Goal: Transaction & Acquisition: Purchase product/service

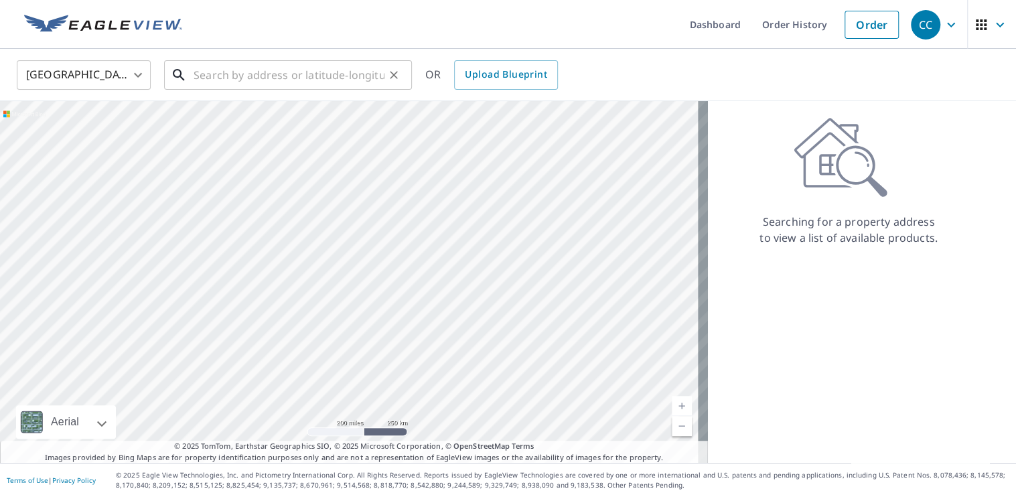
click at [259, 72] on input "text" at bounding box center [289, 74] width 191 height 37
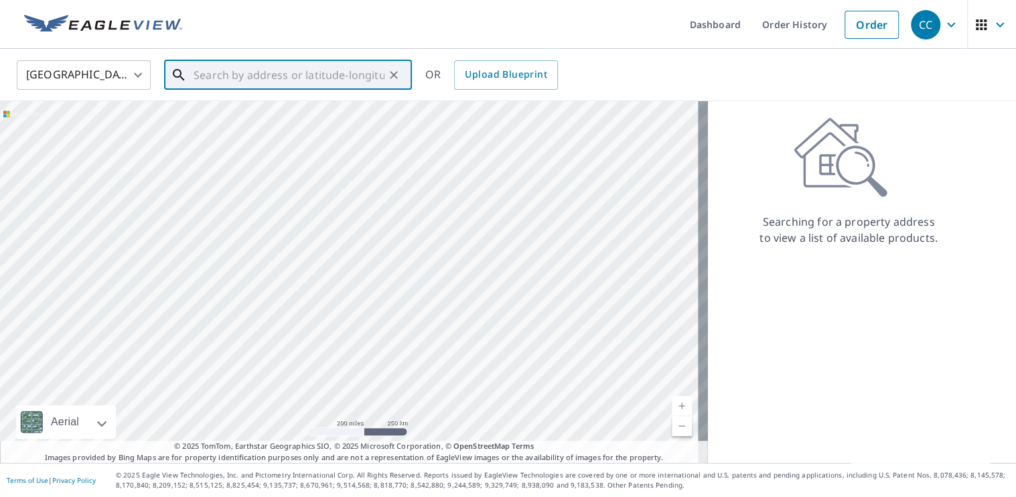
paste input "[STREET_ADDRESS]"
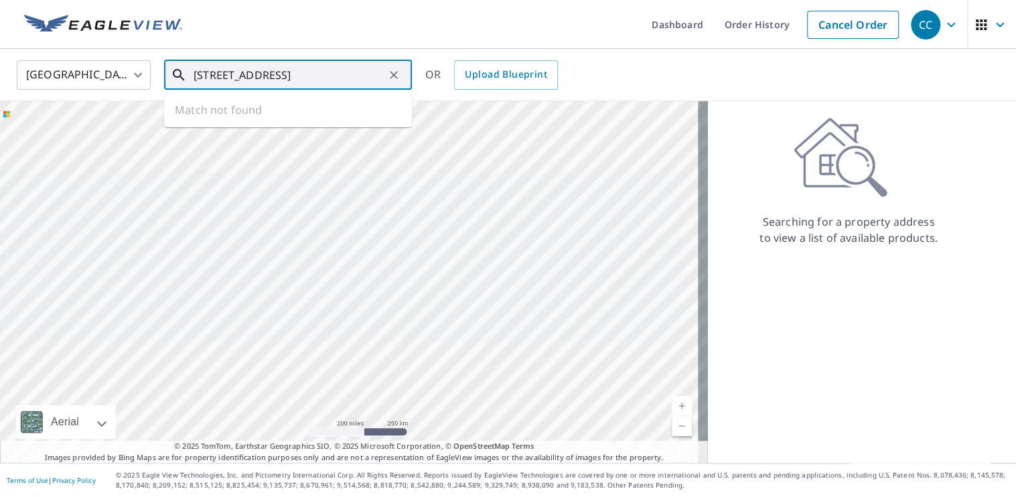
scroll to position [0, 34]
click at [273, 107] on span "[STREET_ADDRESS]" at bounding box center [296, 114] width 210 height 16
type input "[STREET_ADDRESS]"
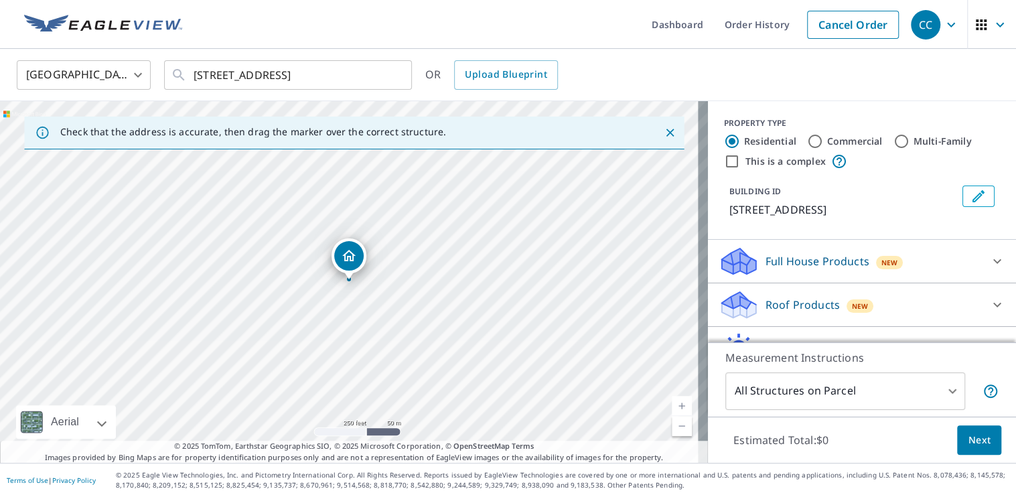
scroll to position [67, 0]
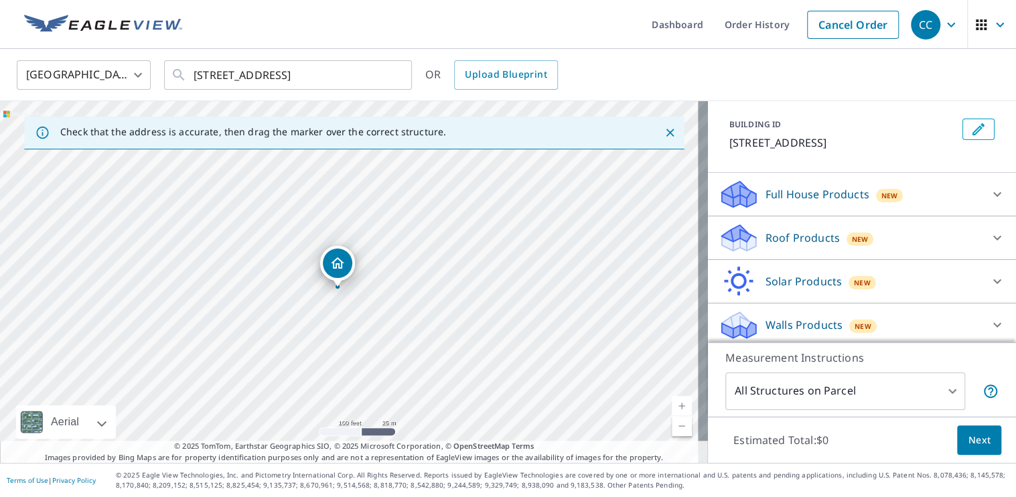
drag, startPoint x: 318, startPoint y: 276, endPoint x: 391, endPoint y: 284, distance: 73.4
click at [391, 284] on div "[STREET_ADDRESS]" at bounding box center [354, 282] width 708 height 362
click at [780, 246] on p "Roof Products" at bounding box center [802, 238] width 74 height 16
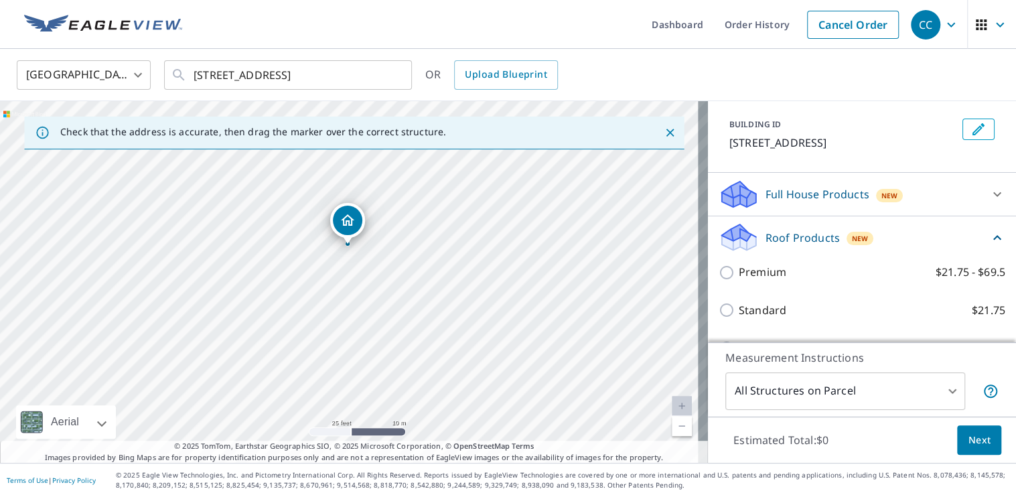
scroll to position [134, 0]
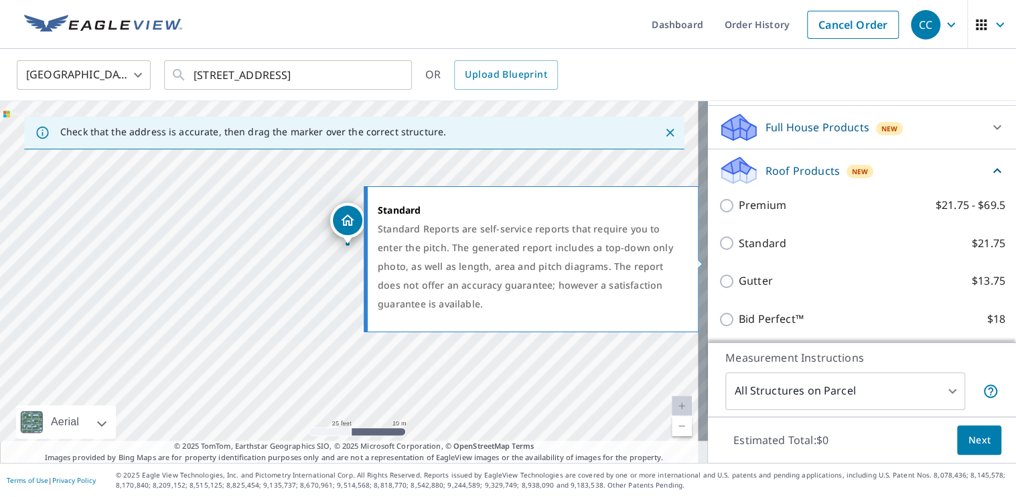
click at [739, 252] on p "Standard" at bounding box center [763, 243] width 48 height 17
click at [733, 251] on input "Standard $21.75" at bounding box center [729, 243] width 20 height 16
checkbox input "true"
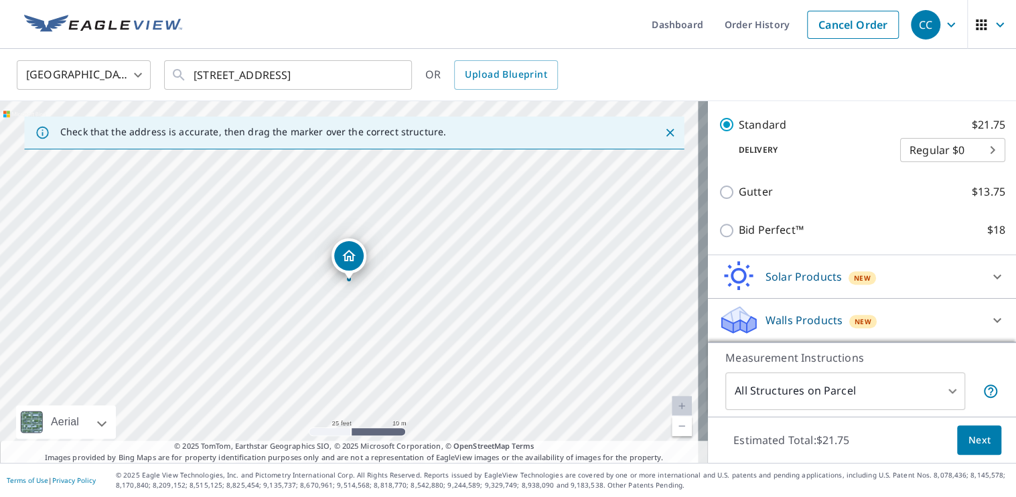
scroll to position [289, 0]
click at [970, 441] on span "Next" at bounding box center [979, 440] width 23 height 17
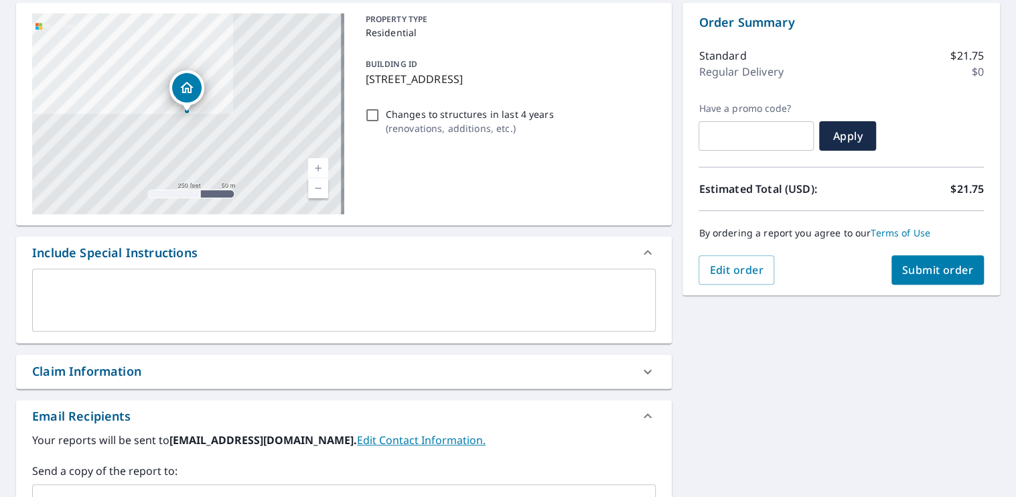
scroll to position [268, 0]
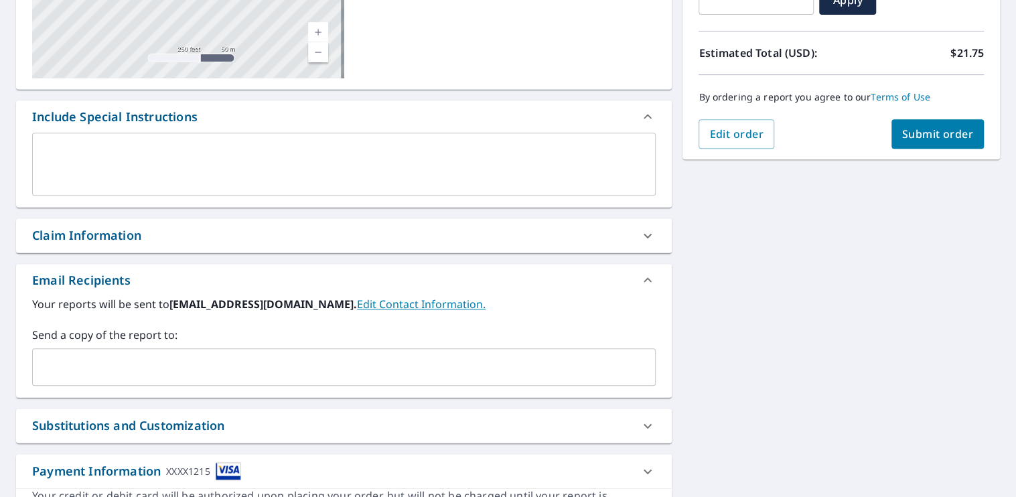
click at [290, 246] on div "Claim Information" at bounding box center [344, 235] width 656 height 34
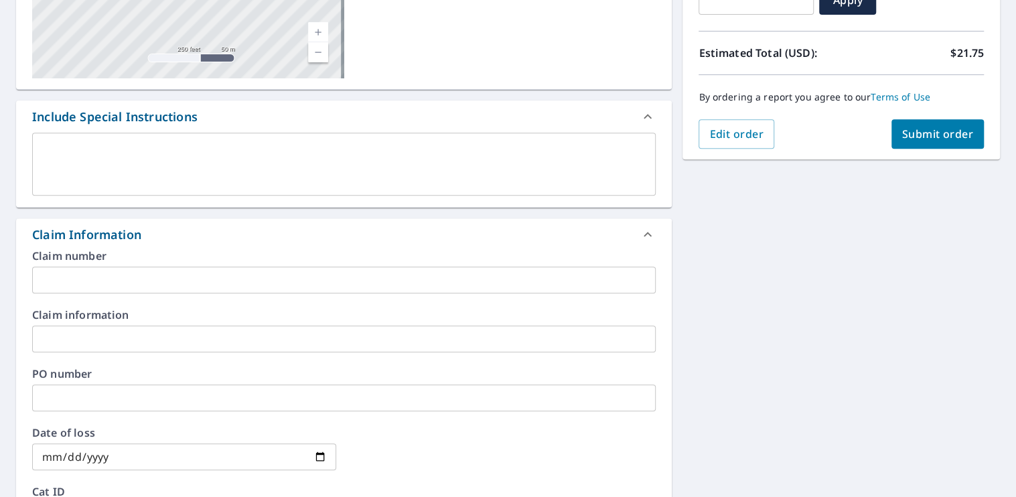
click at [178, 287] on input "text" at bounding box center [343, 280] width 623 height 27
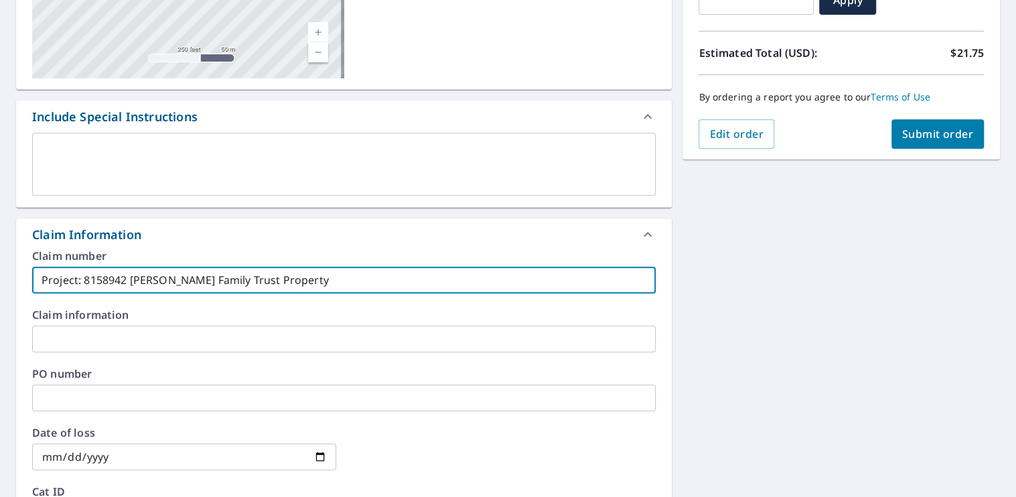
drag, startPoint x: 102, startPoint y: 279, endPoint x: 309, endPoint y: 277, distance: 206.3
click at [309, 277] on input "Project: 8158942 [PERSON_NAME] Family Trust Property" at bounding box center [343, 280] width 623 height 27
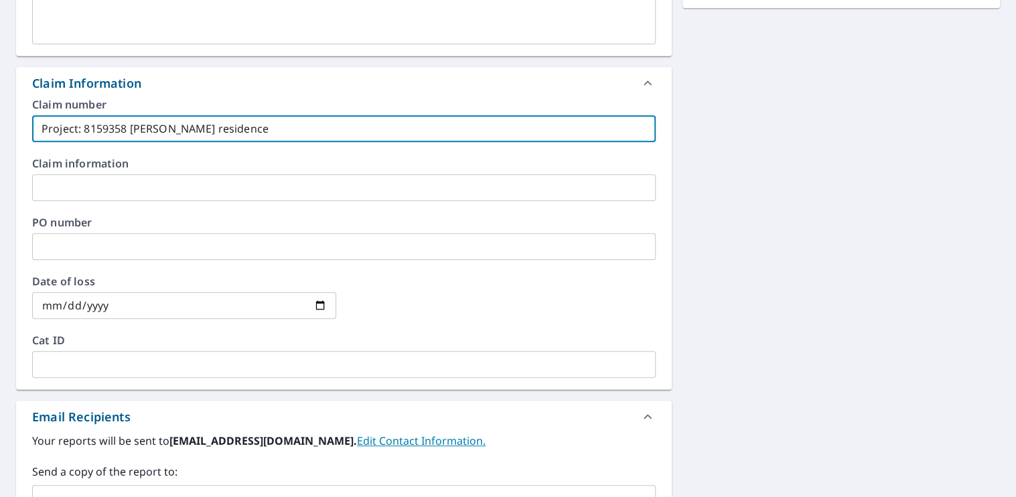
scroll to position [603, 0]
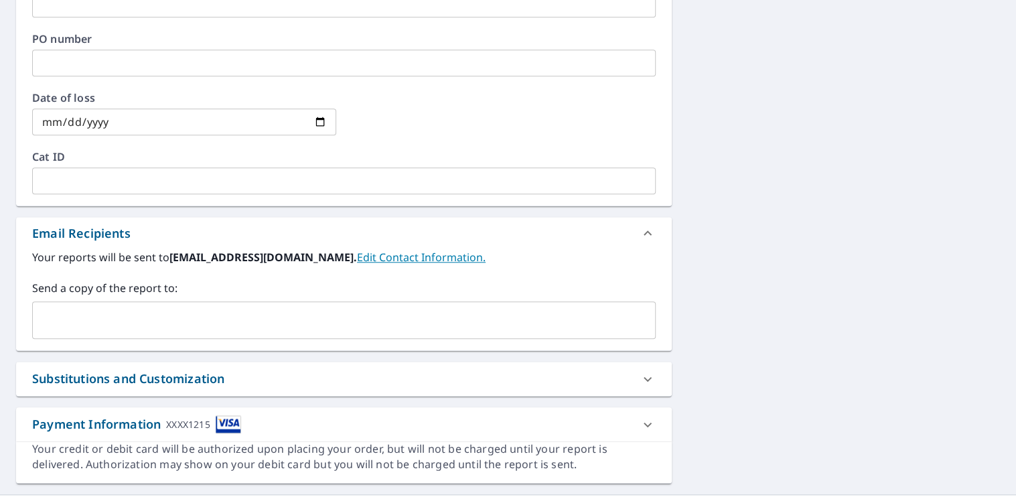
type input "Project: 8159358 [PERSON_NAME] residence"
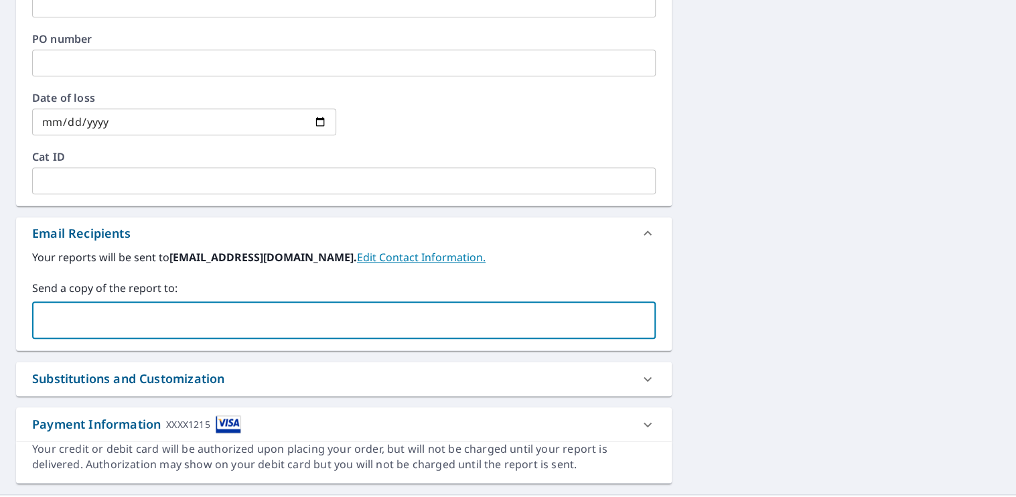
click at [285, 322] on input "text" at bounding box center [333, 319] width 591 height 25
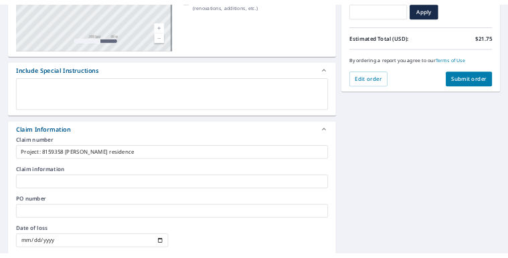
scroll to position [96, 0]
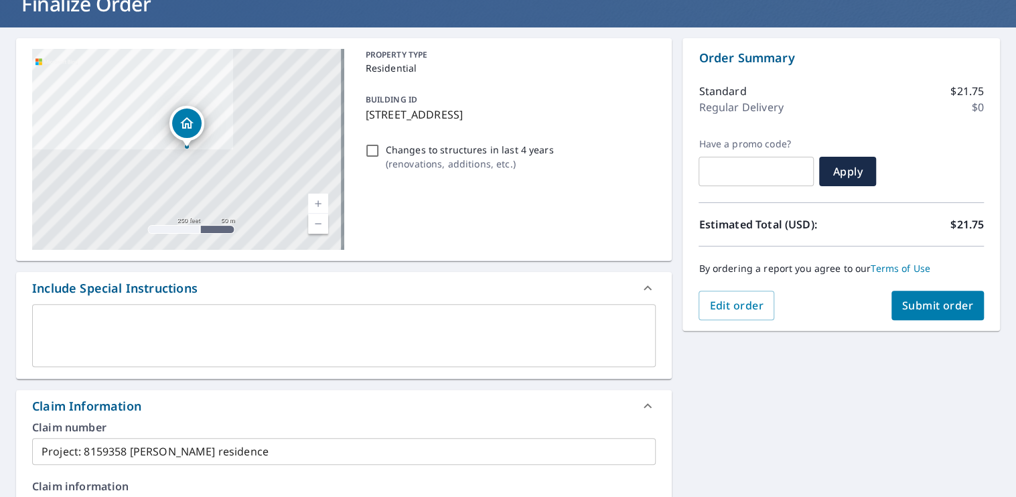
type input "[EMAIL_ADDRESS][DOMAIN_NAME]"
click at [903, 307] on span "Submit order" at bounding box center [938, 305] width 72 height 15
